Goal: Navigation & Orientation: Find specific page/section

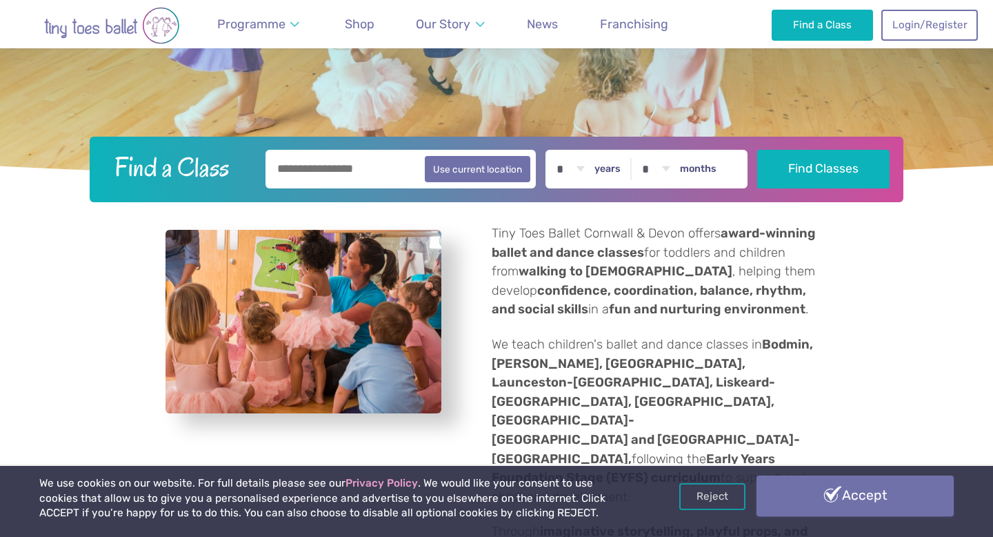
scroll to position [304, 0]
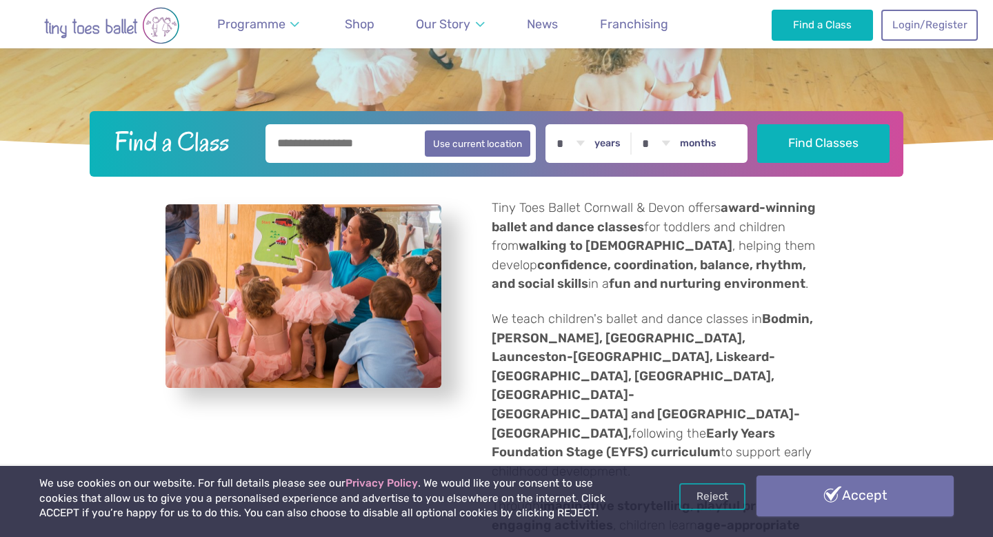
click at [819, 501] on link "Accept" at bounding box center [855, 495] width 197 height 40
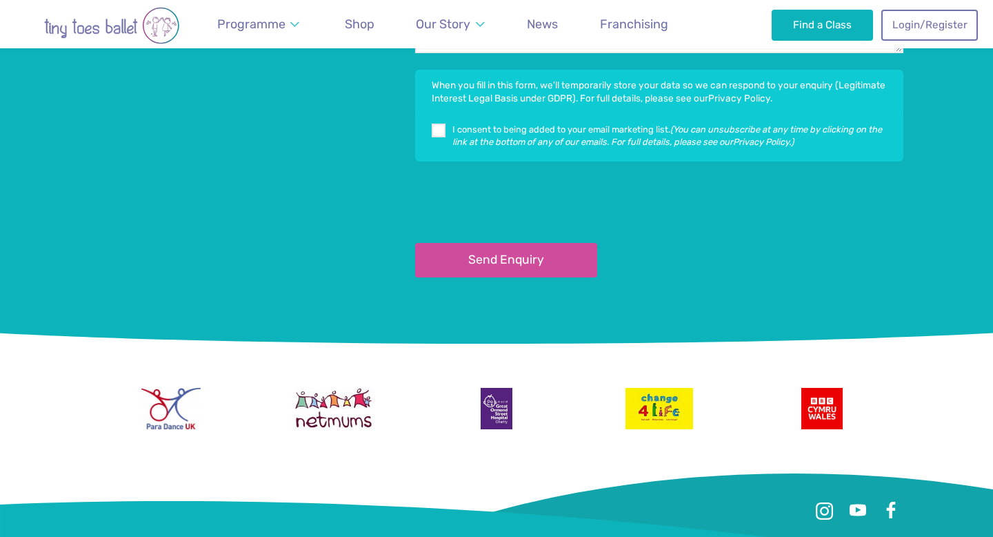
scroll to position [3692, 0]
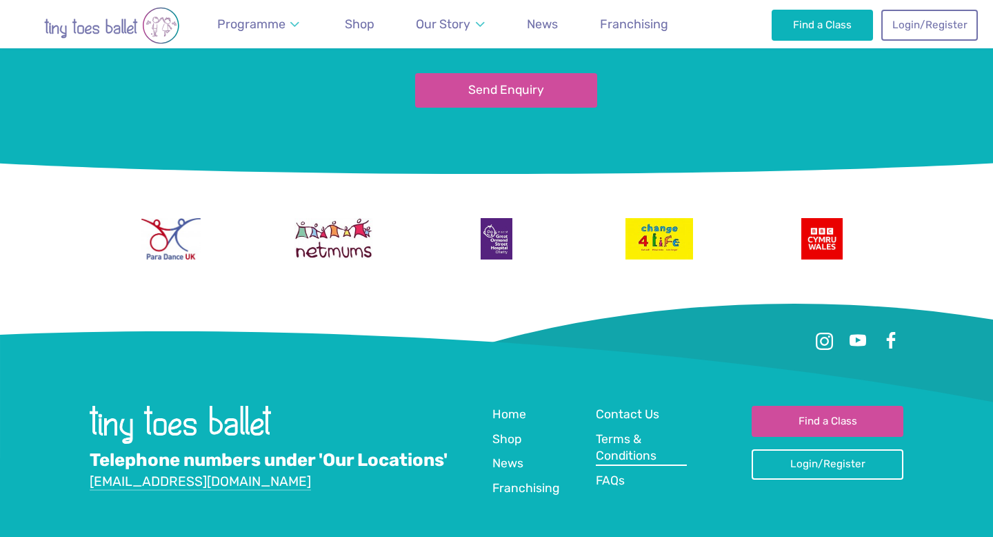
click at [617, 432] on span "Terms & Conditions" at bounding box center [626, 447] width 61 height 31
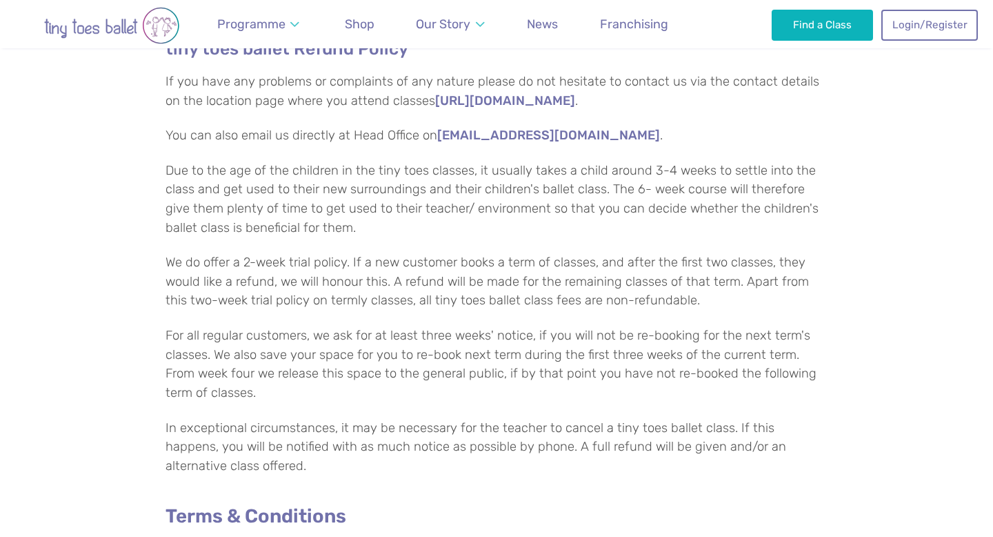
scroll to position [78, 0]
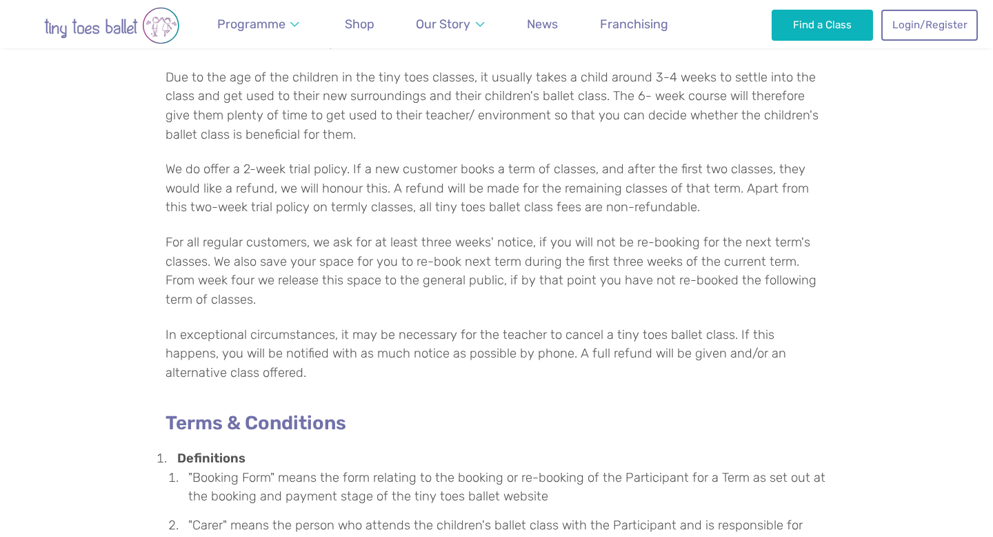
scroll to position [0, 0]
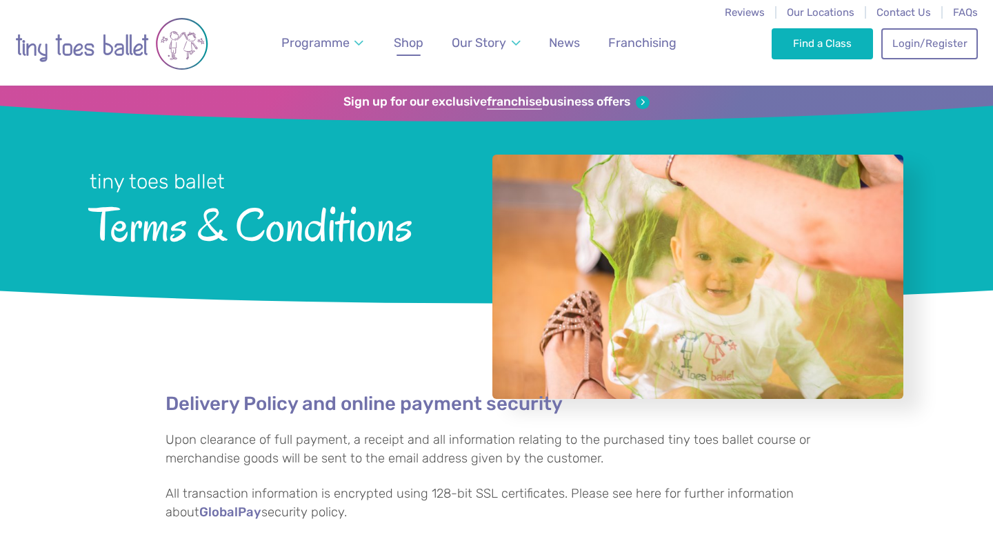
click at [412, 44] on span "Shop" at bounding box center [409, 42] width 30 height 14
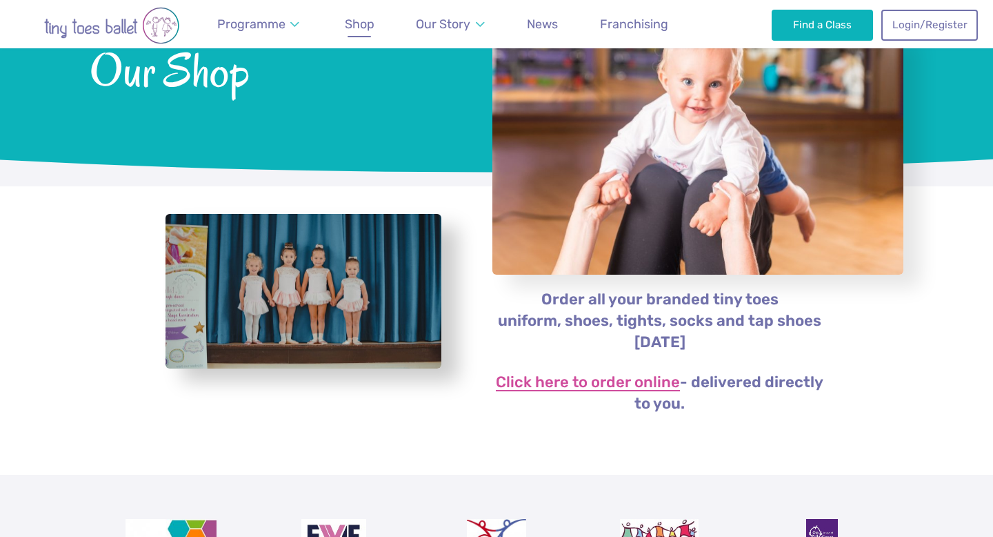
scroll to position [120, 0]
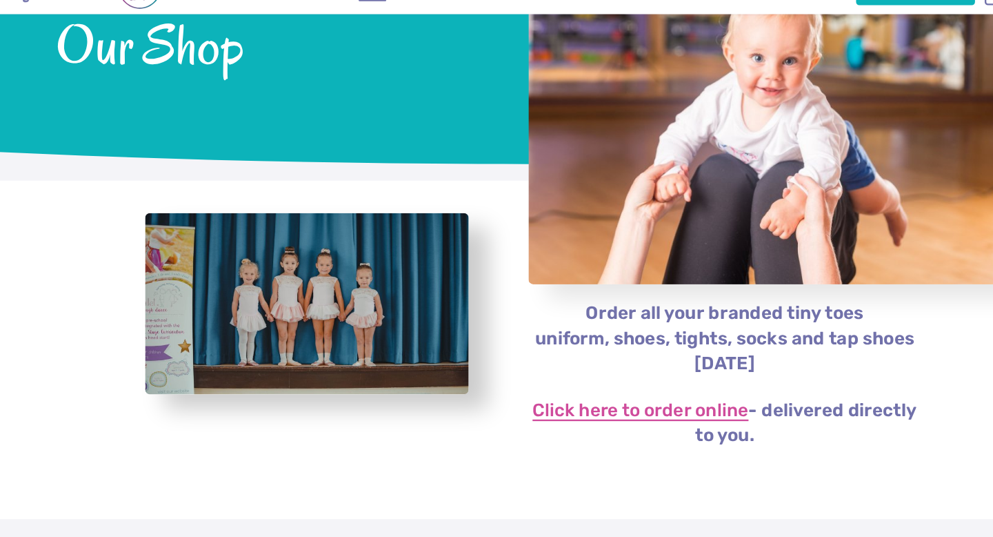
click at [612, 391] on link "Click here to order online" at bounding box center [588, 387] width 184 height 17
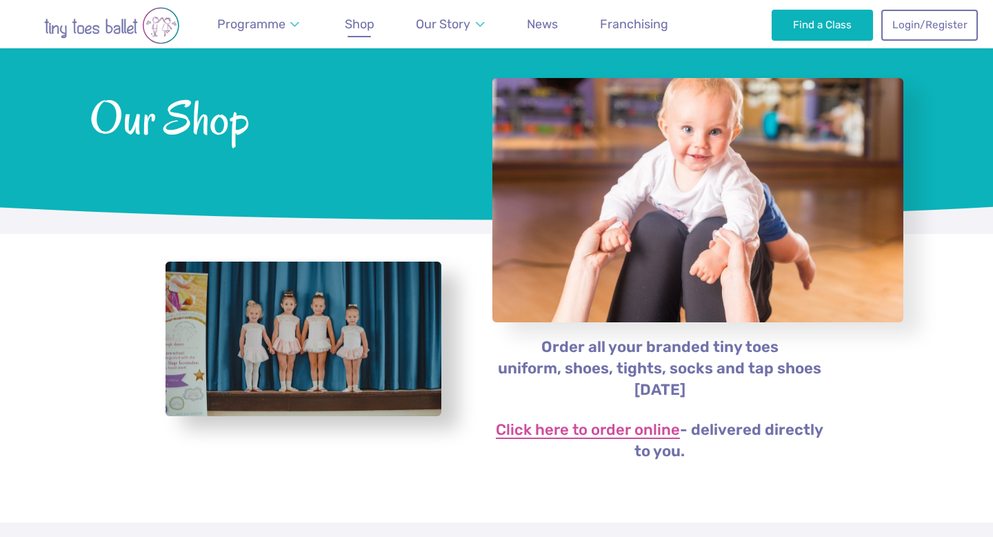
scroll to position [125, 0]
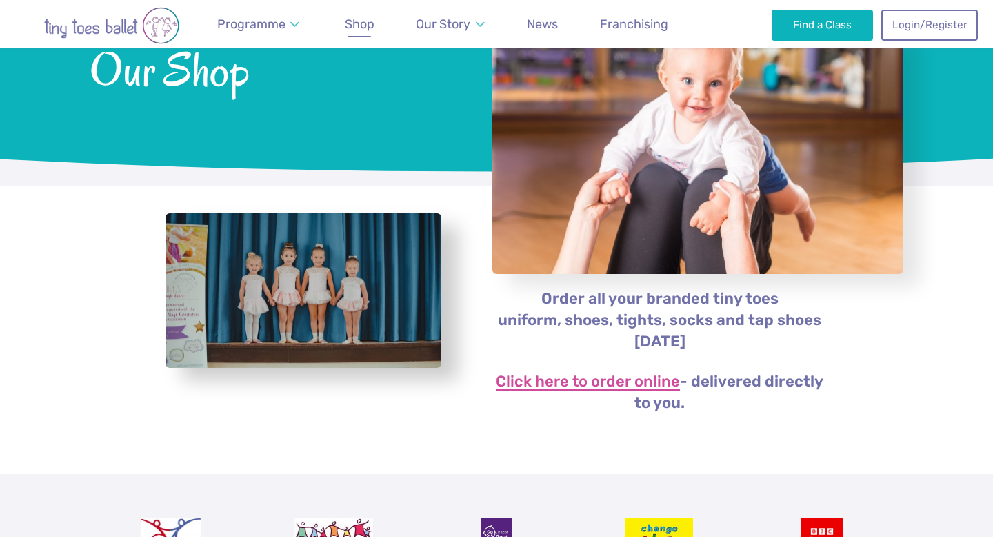
click at [614, 384] on link "Click here to order online" at bounding box center [588, 382] width 184 height 17
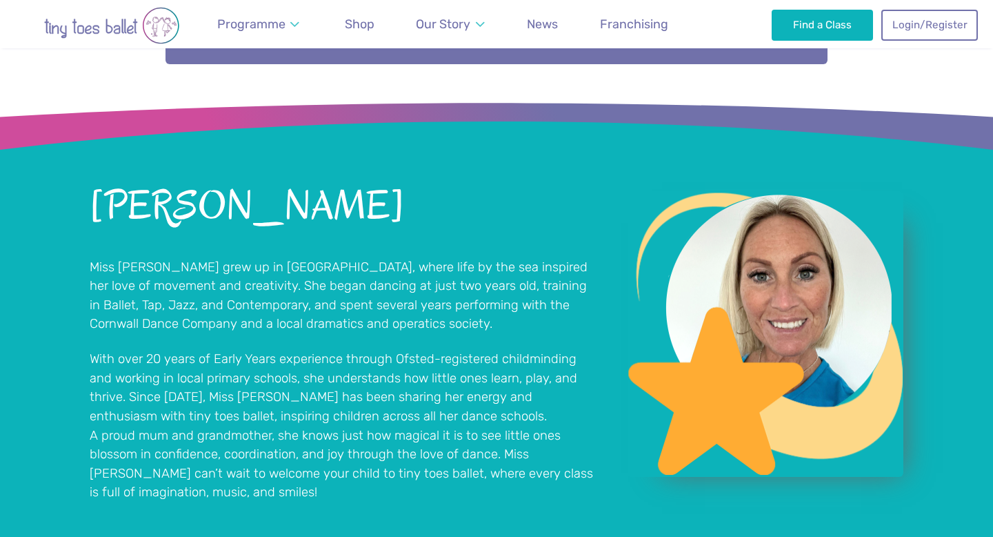
scroll to position [1084, 0]
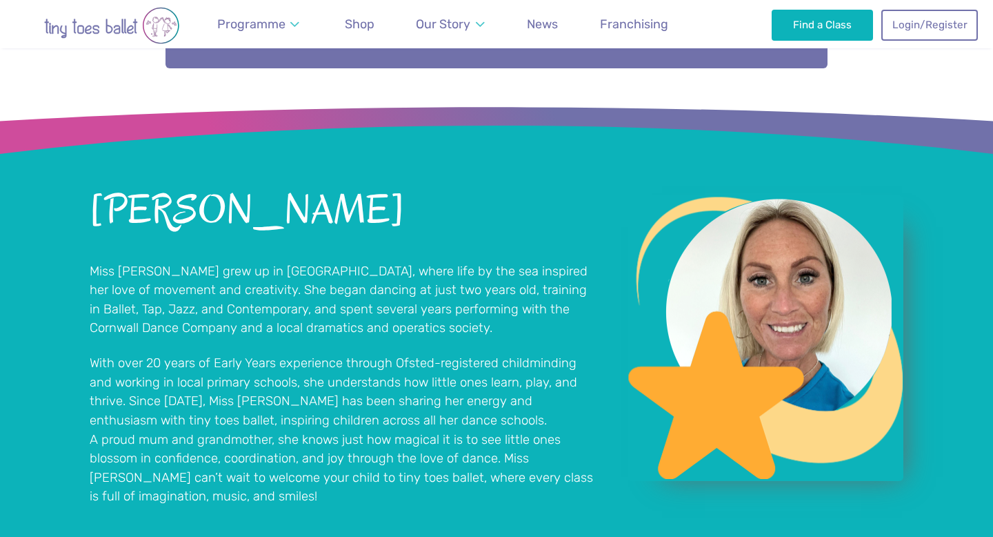
click at [259, 190] on h2 "[PERSON_NAME]" at bounding box center [342, 210] width 504 height 41
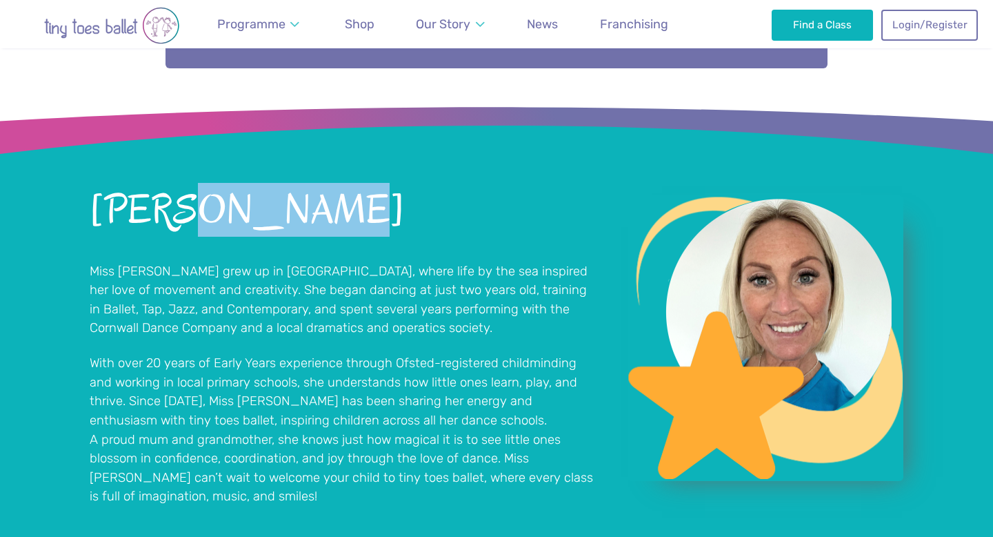
click at [259, 190] on h2 "[PERSON_NAME]" at bounding box center [342, 210] width 504 height 41
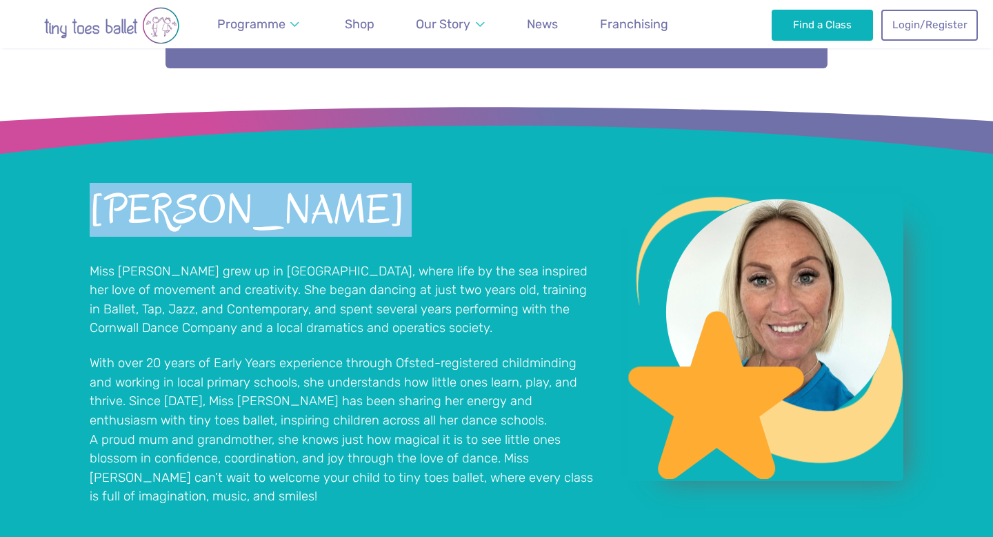
click at [259, 190] on h2 "[PERSON_NAME]" at bounding box center [342, 210] width 504 height 41
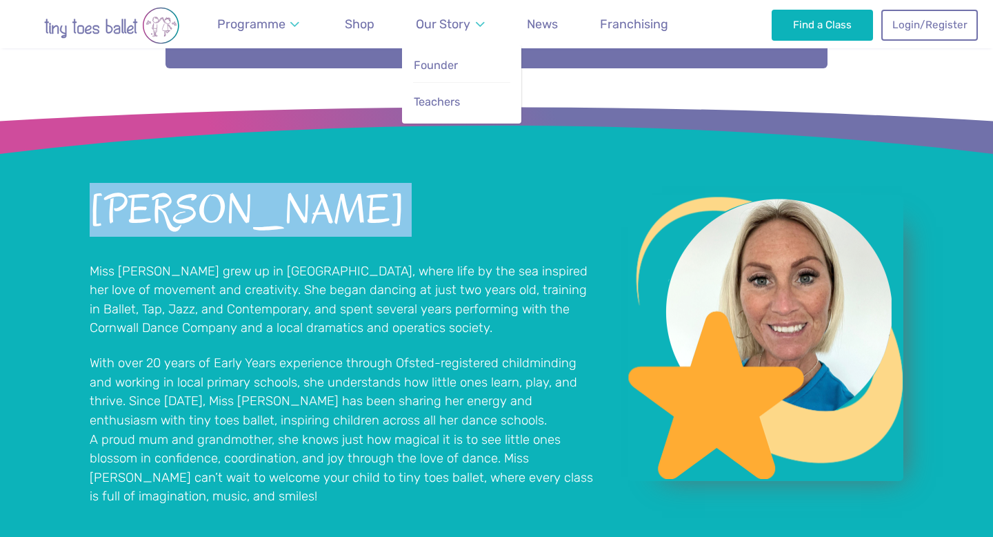
copy h2 "[PERSON_NAME]"
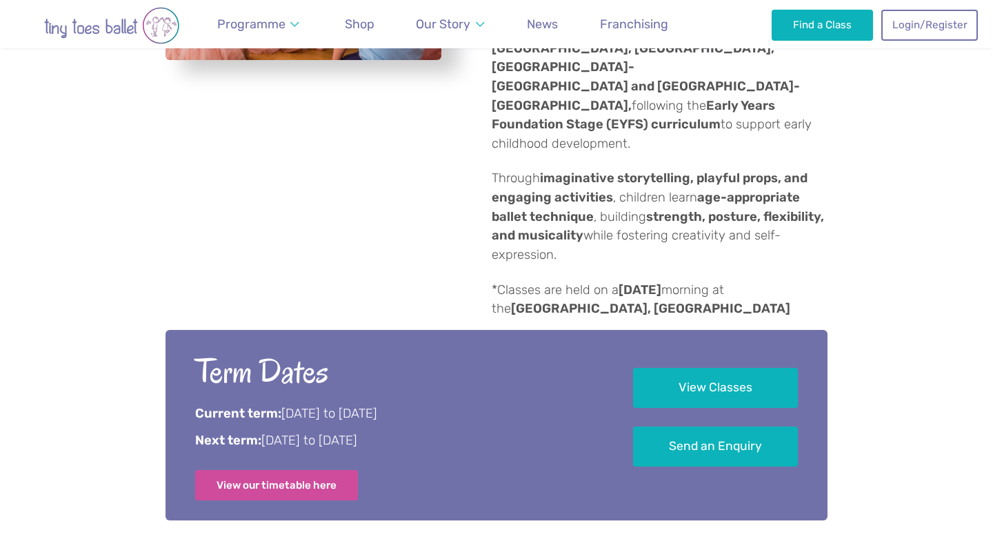
scroll to position [282, 0]
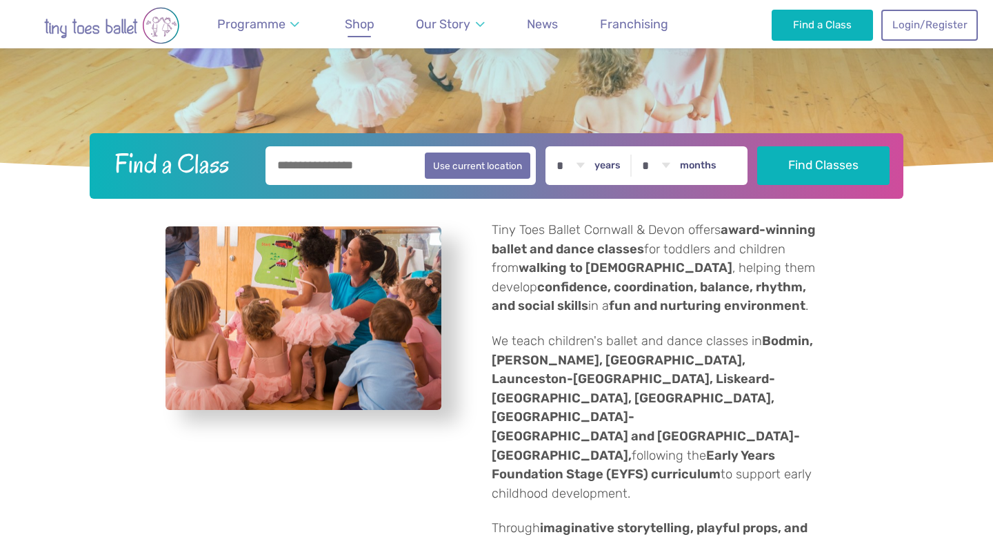
click at [366, 30] on span "Shop" at bounding box center [360, 24] width 30 height 14
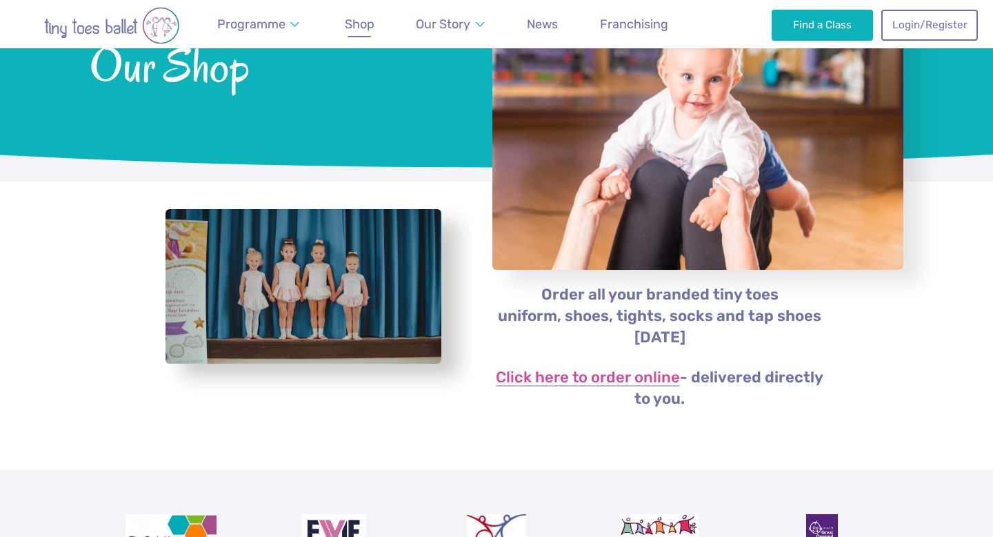
scroll to position [404, 0]
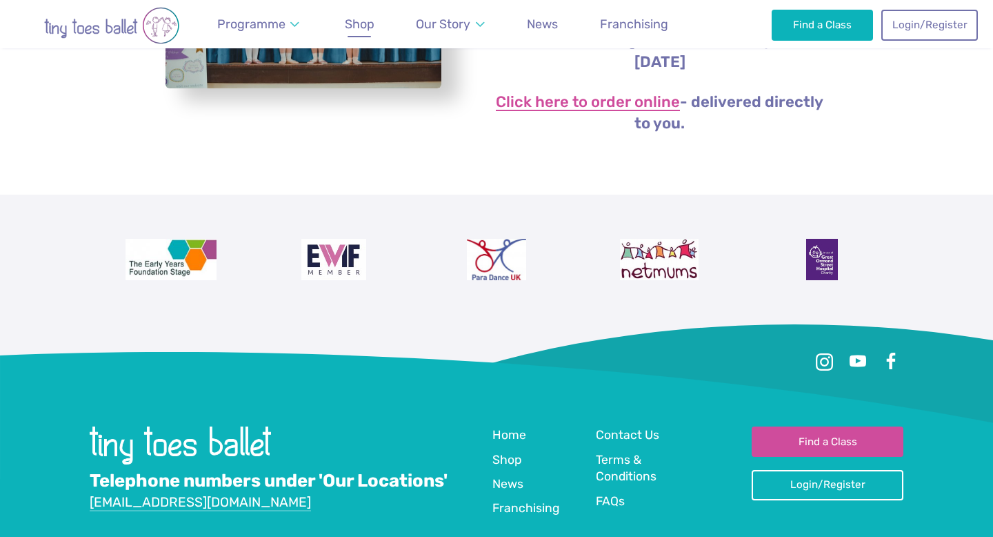
click at [646, 101] on link "Click here to order online" at bounding box center [588, 102] width 184 height 17
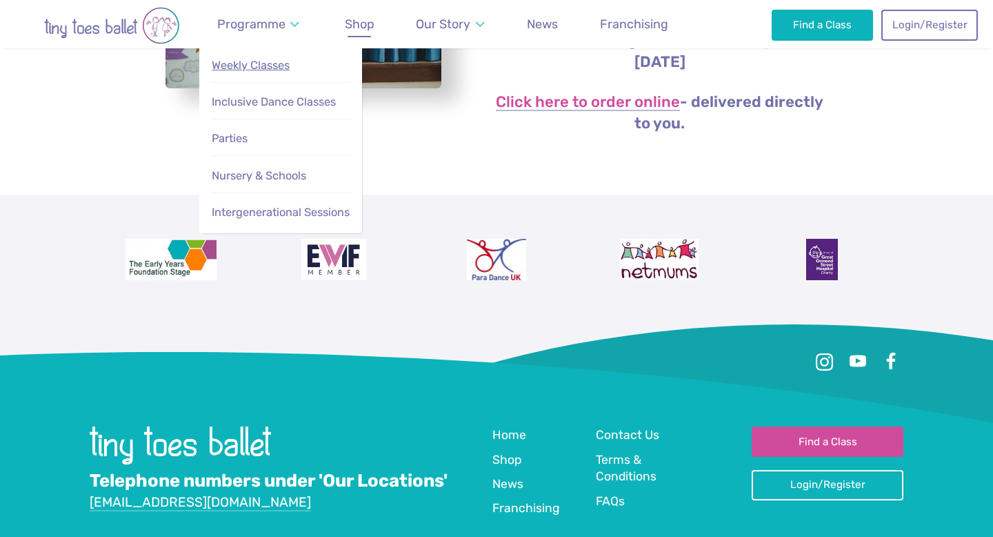
click at [272, 69] on span "Weekly Classes" at bounding box center [251, 65] width 78 height 13
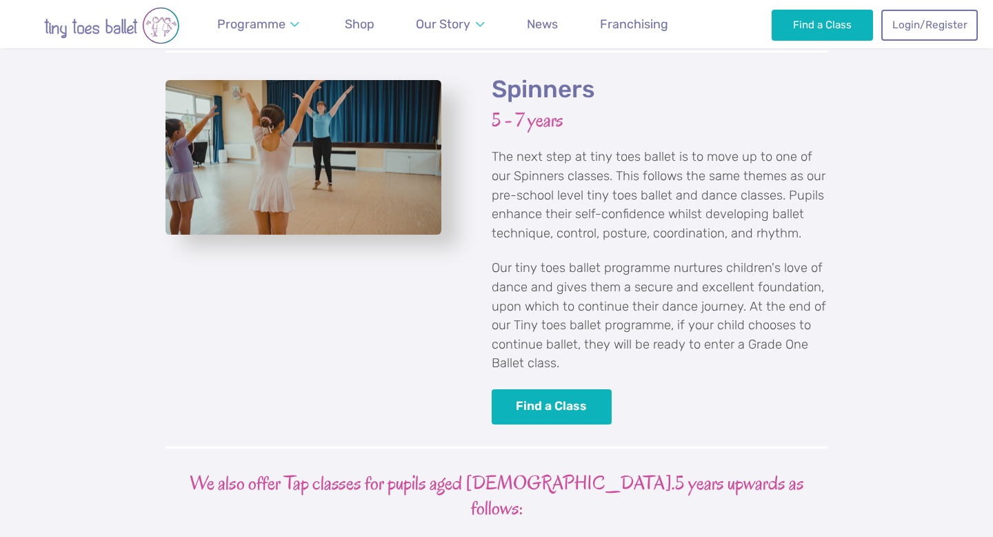
scroll to position [2899, 0]
